Goal: Information Seeking & Learning: Learn about a topic

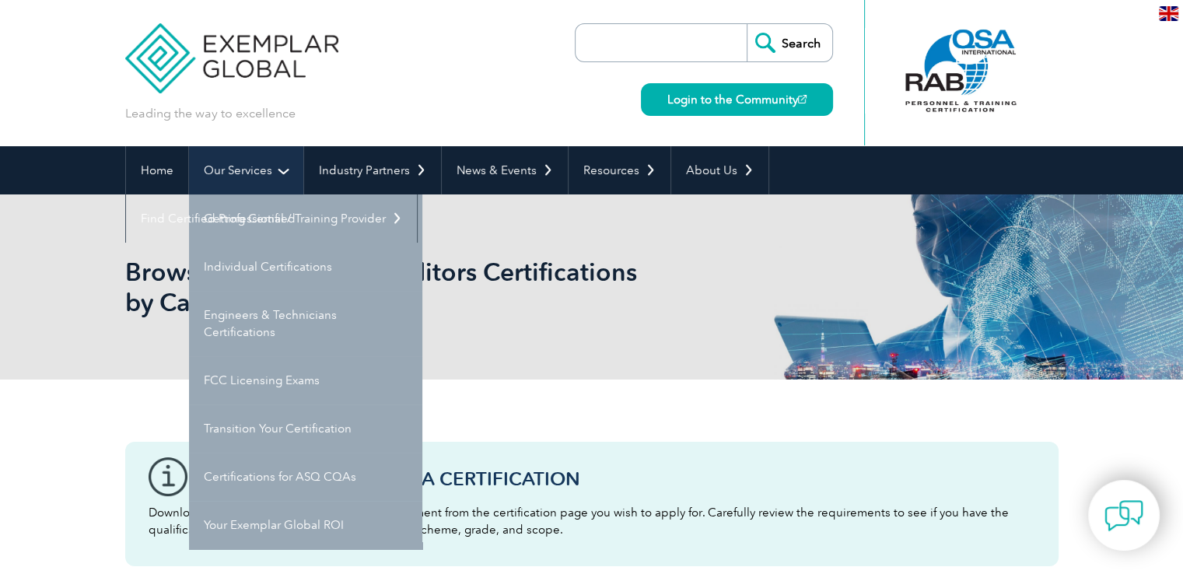
click at [285, 165] on link "Our Services" at bounding box center [246, 170] width 114 height 48
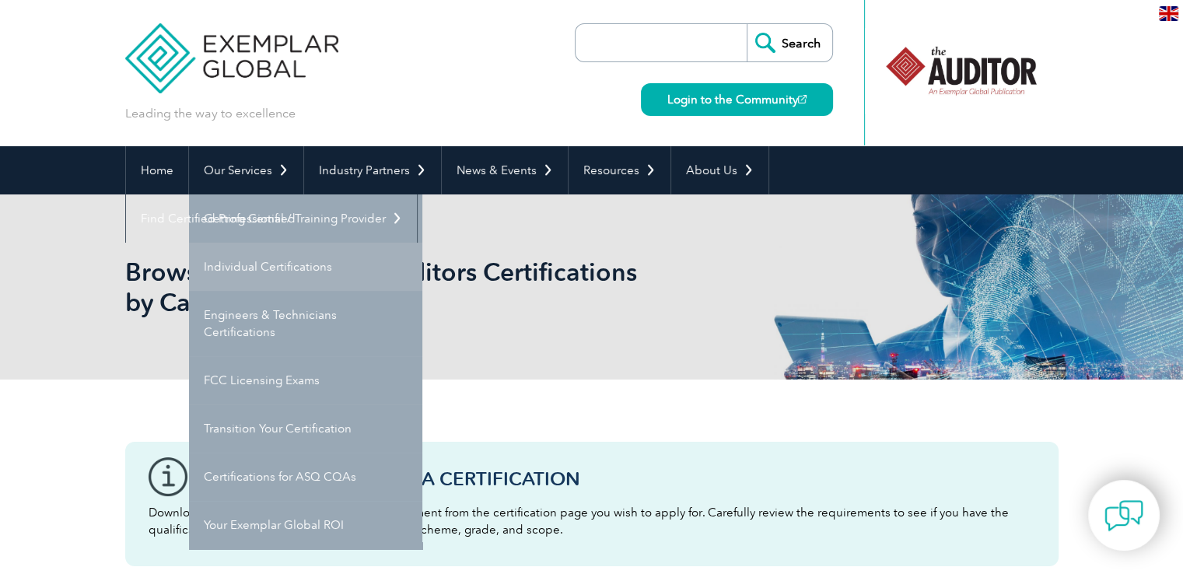
click at [274, 267] on link "Individual Certifications" at bounding box center [305, 267] width 233 height 48
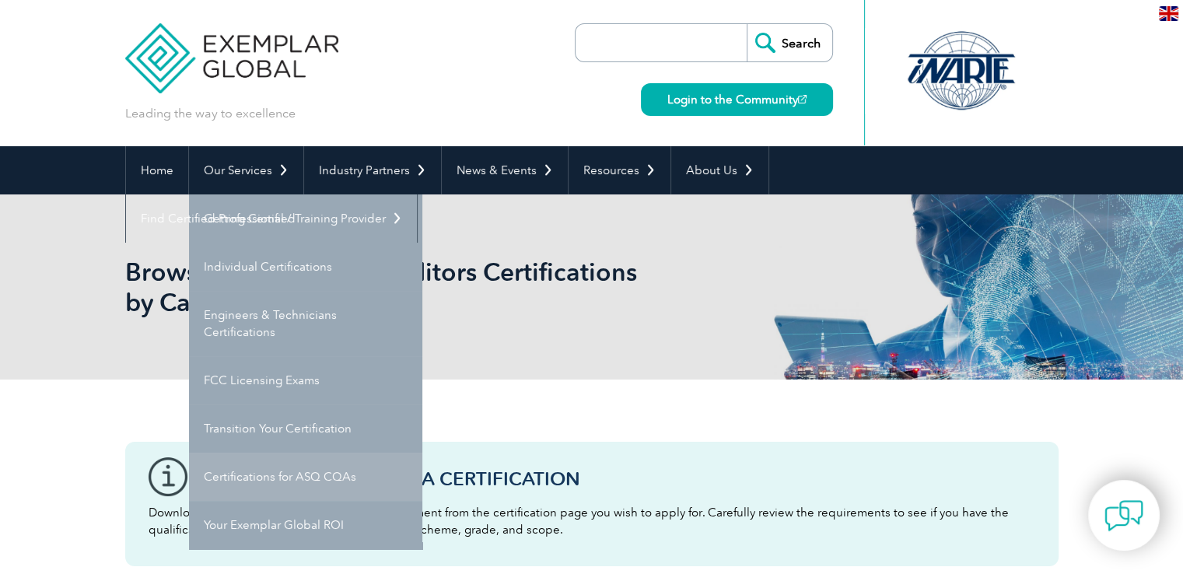
click at [240, 468] on link "Certifications for ASQ CQAs" at bounding box center [305, 477] width 233 height 48
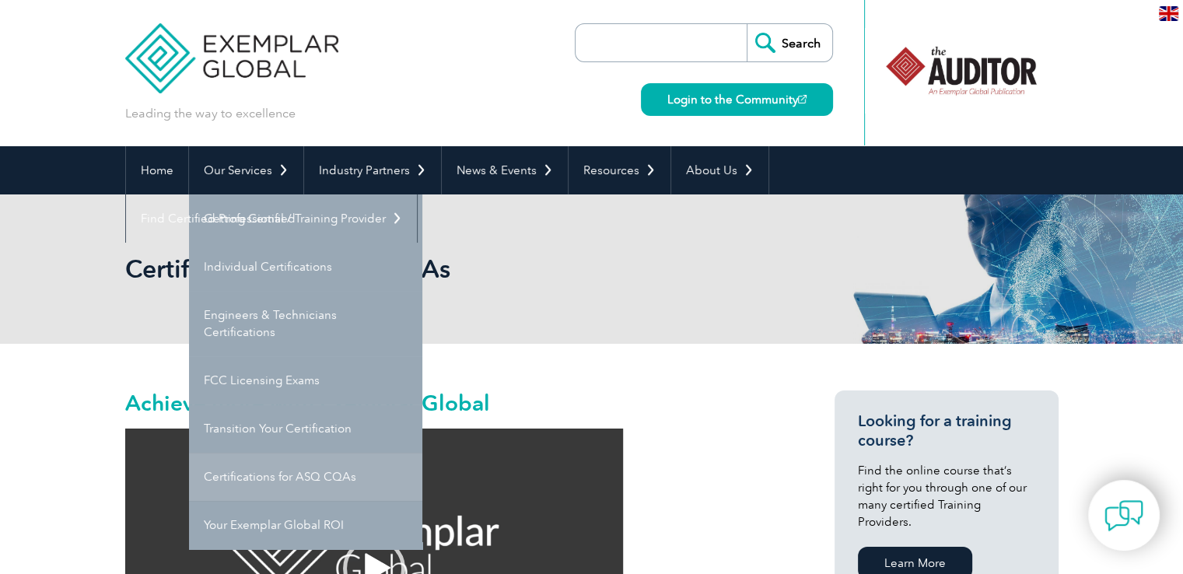
click at [254, 477] on link "Certifications for ASQ CQAs" at bounding box center [305, 477] width 233 height 48
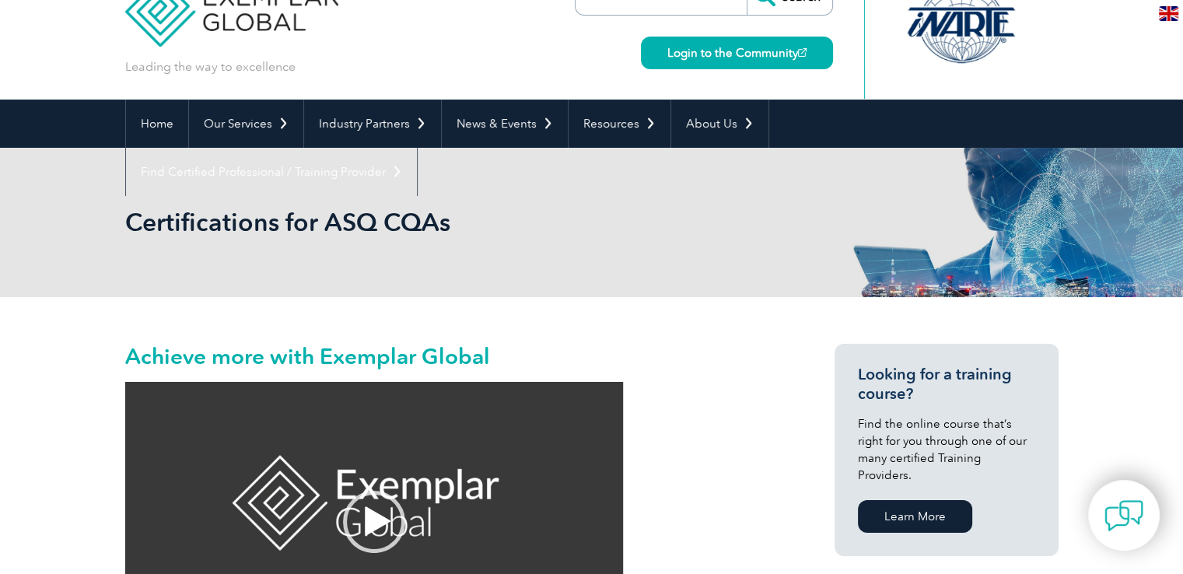
scroll to position [55, 0]
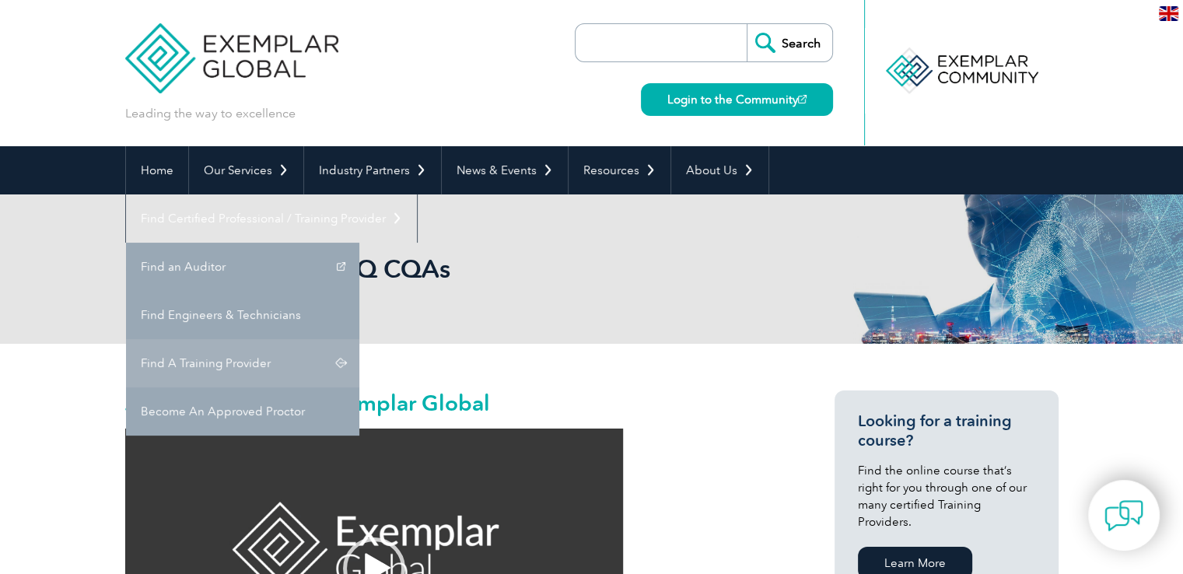
click at [359, 339] on link "Find A Training Provider" at bounding box center [242, 363] width 233 height 48
